Goal: Check status: Check status

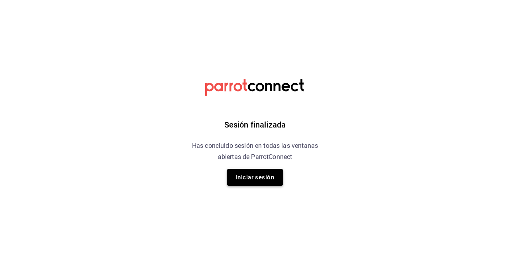
click at [258, 173] on button "Iniciar sesión" at bounding box center [255, 177] width 56 height 17
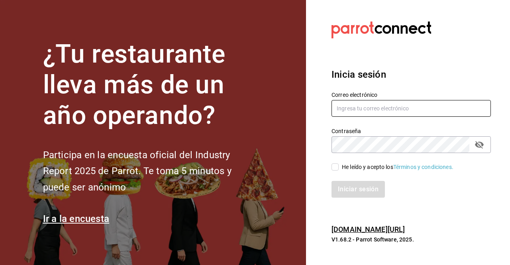
click at [375, 111] on input "text" at bounding box center [411, 108] width 159 height 17
type input "[EMAIL_ADDRESS][DOMAIN_NAME]"
click at [336, 171] on label "He leído y acepto los Términos y condiciones." at bounding box center [393, 167] width 122 height 8
click at [336, 171] on input "He leído y acepto los Términos y condiciones." at bounding box center [335, 166] width 7 height 7
checkbox input "true"
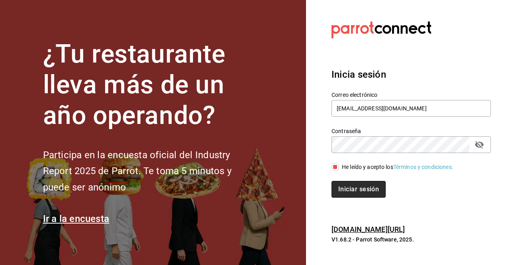
click at [346, 187] on button "Iniciar sesión" at bounding box center [359, 189] width 54 height 17
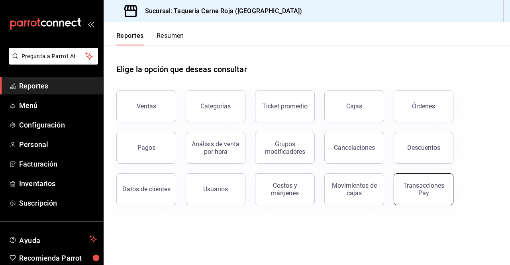
click at [423, 192] on div "Transacciones Pay" at bounding box center [423, 189] width 49 height 15
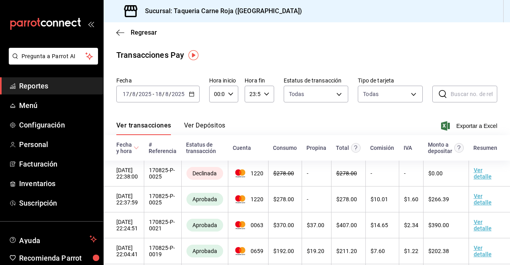
click at [201, 131] on button "Ver Depósitos" at bounding box center [204, 129] width 41 height 14
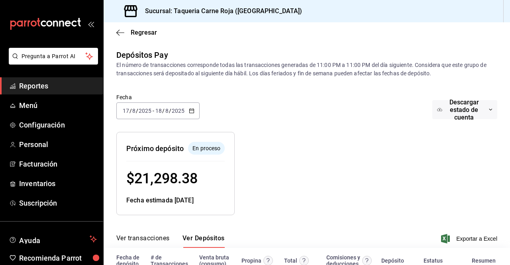
scroll to position [54, 0]
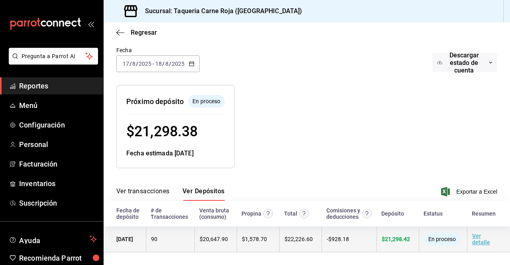
click at [475, 236] on td "Ver detalle" at bounding box center [488, 239] width 43 height 26
